Goal: Entertainment & Leisure: Consume media (video, audio)

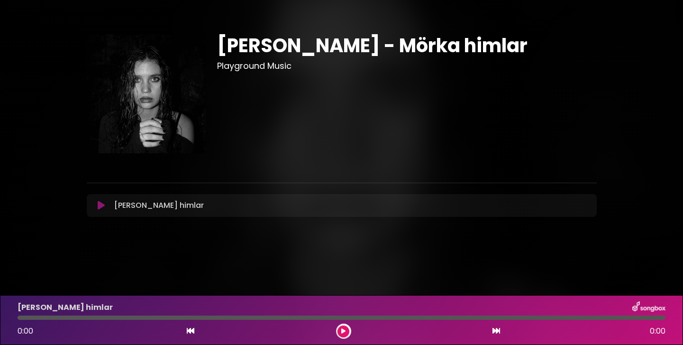
click at [100, 205] on icon at bounding box center [101, 204] width 7 height 9
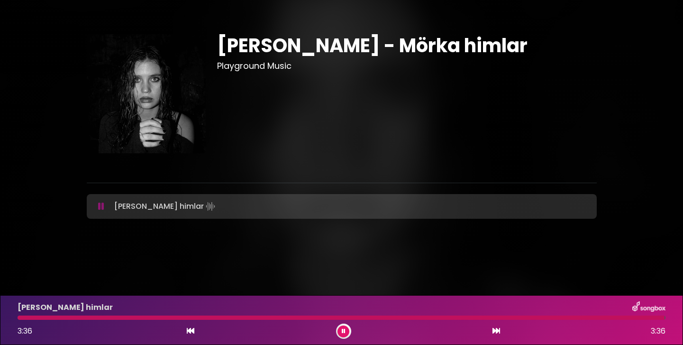
click at [345, 330] on button at bounding box center [343, 331] width 12 height 12
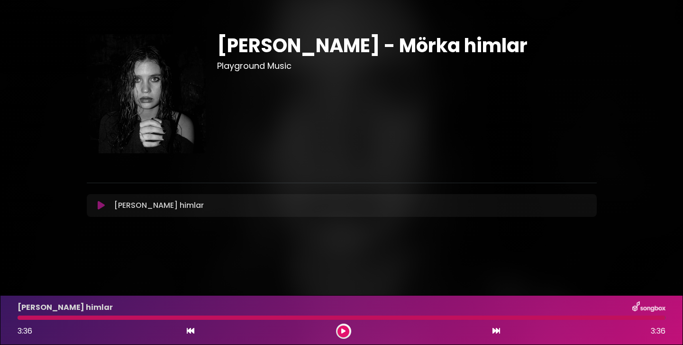
click at [612, 318] on div at bounding box center [341, 317] width 647 height 4
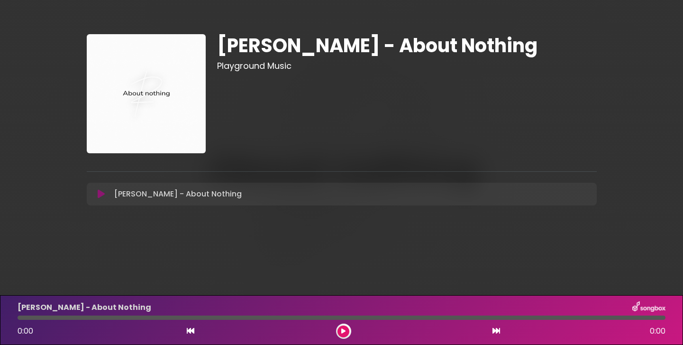
click at [126, 231] on div "[PERSON_NAME] - About Nothing Playground Music" at bounding box center [341, 122] width 683 height 244
click at [99, 194] on icon at bounding box center [101, 193] width 7 height 9
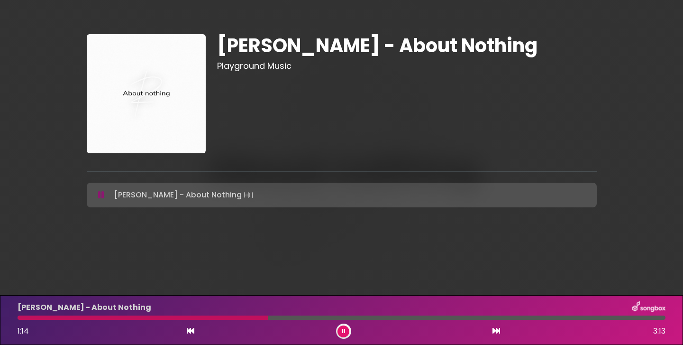
click at [345, 332] on icon at bounding box center [344, 331] width 4 height 6
